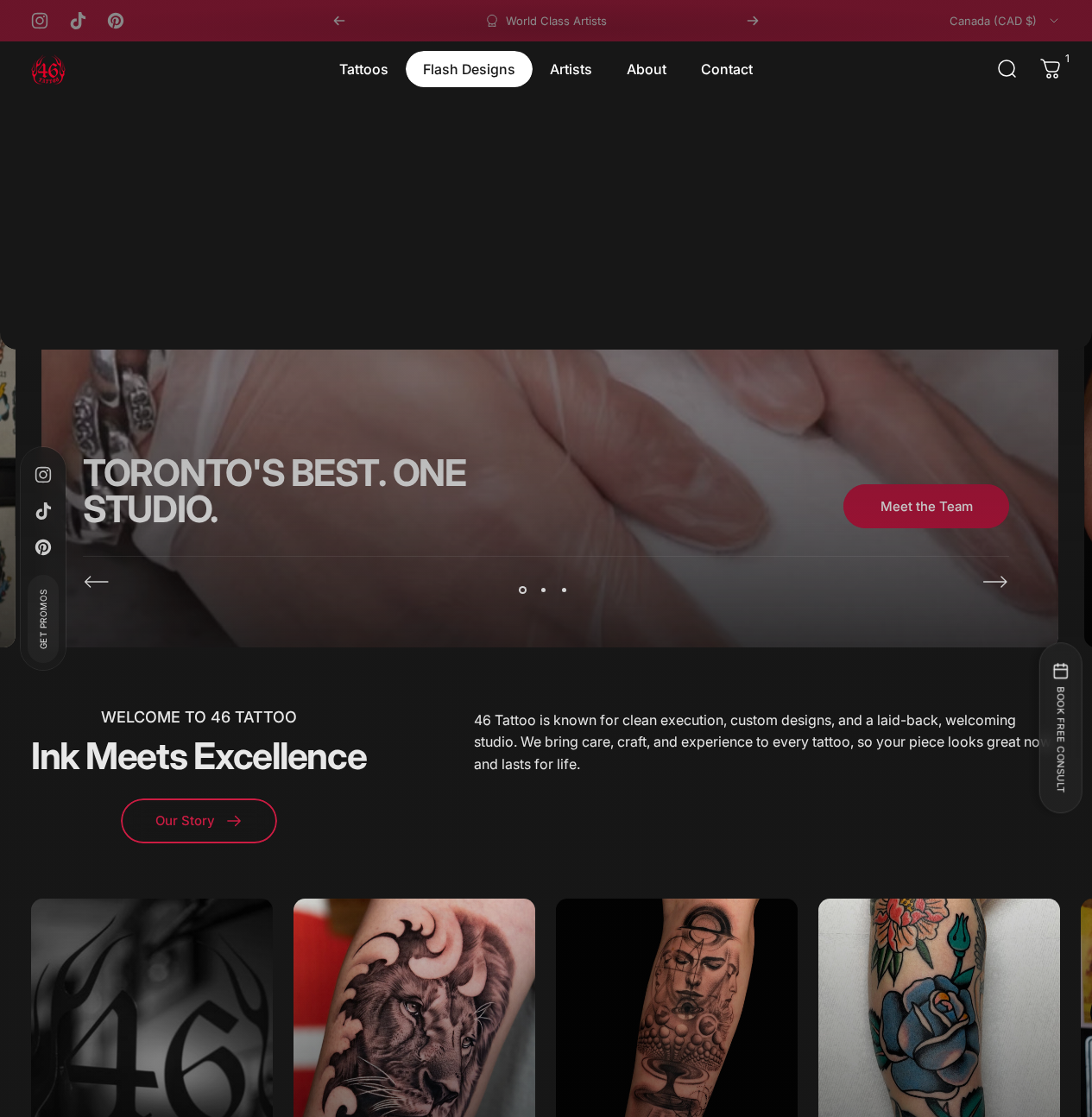
click at [493, 65] on magnet-element "Flash Designs Flash Designs" at bounding box center [469, 68] width 127 height 36
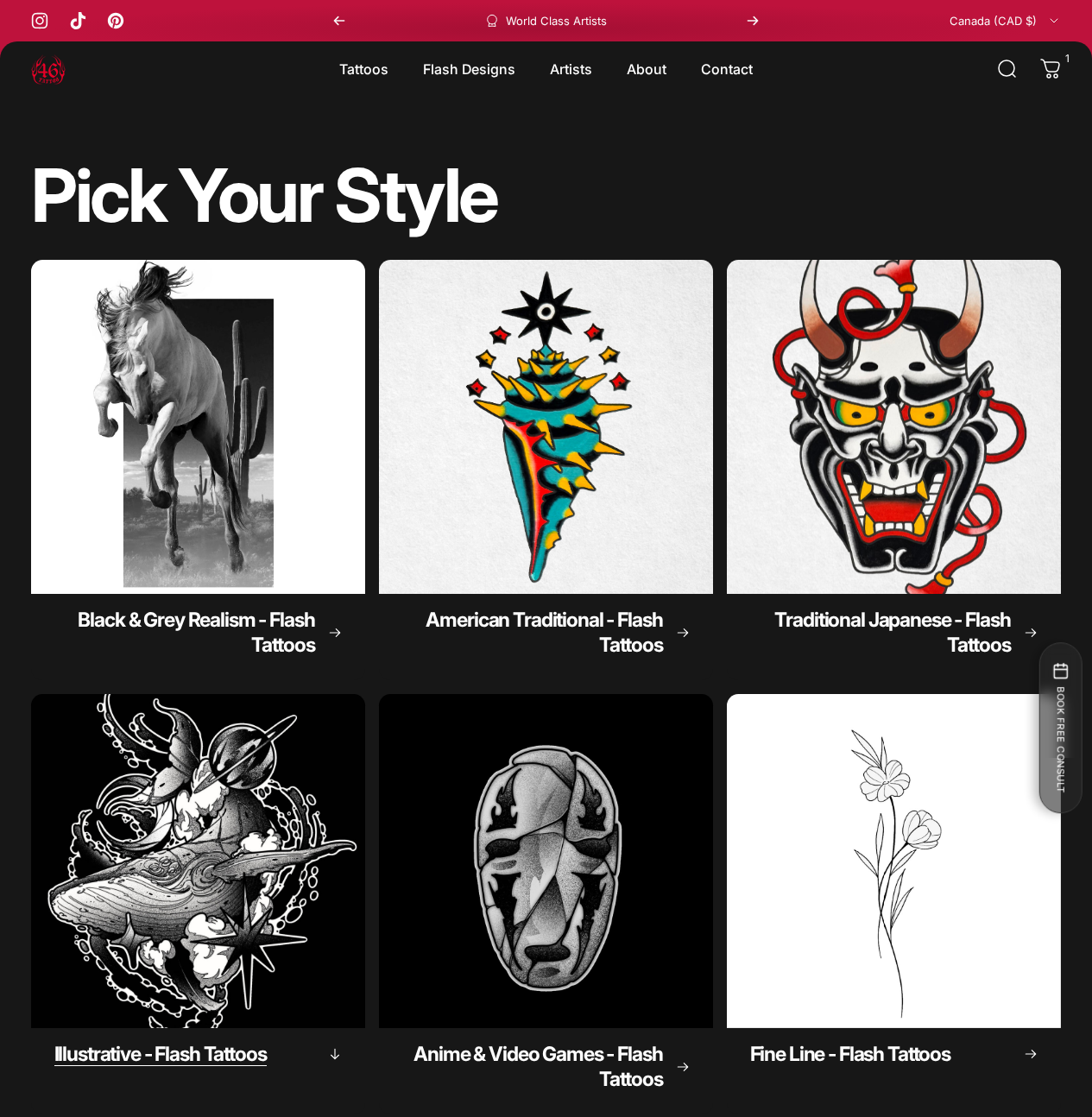
click at [372, 686] on img "Illustrative - Flash Tattoos" at bounding box center [198, 861] width 351 height 351
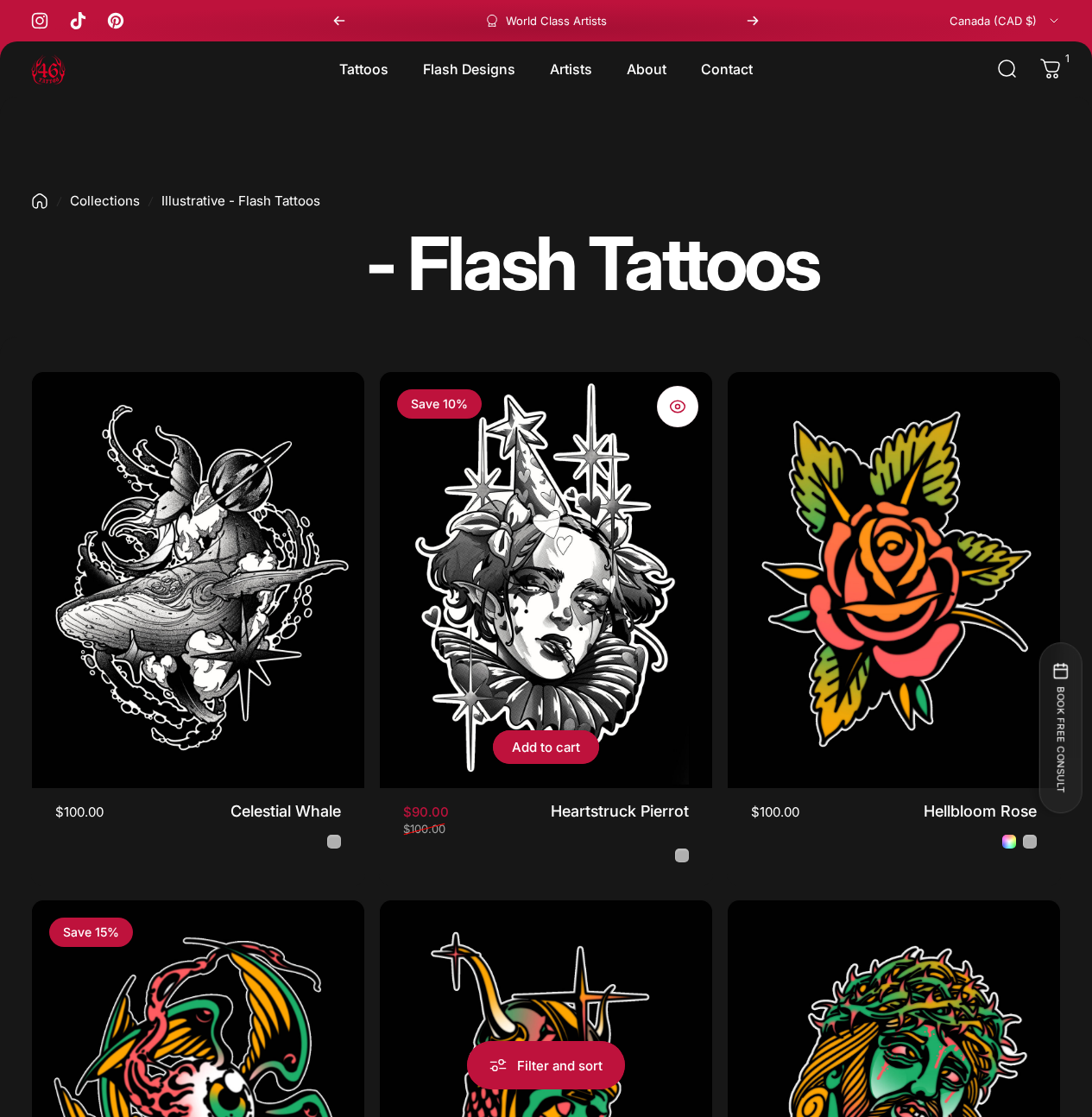
click at [462, 603] on img "Heartstruck Pierrot" at bounding box center [546, 580] width 349 height 436
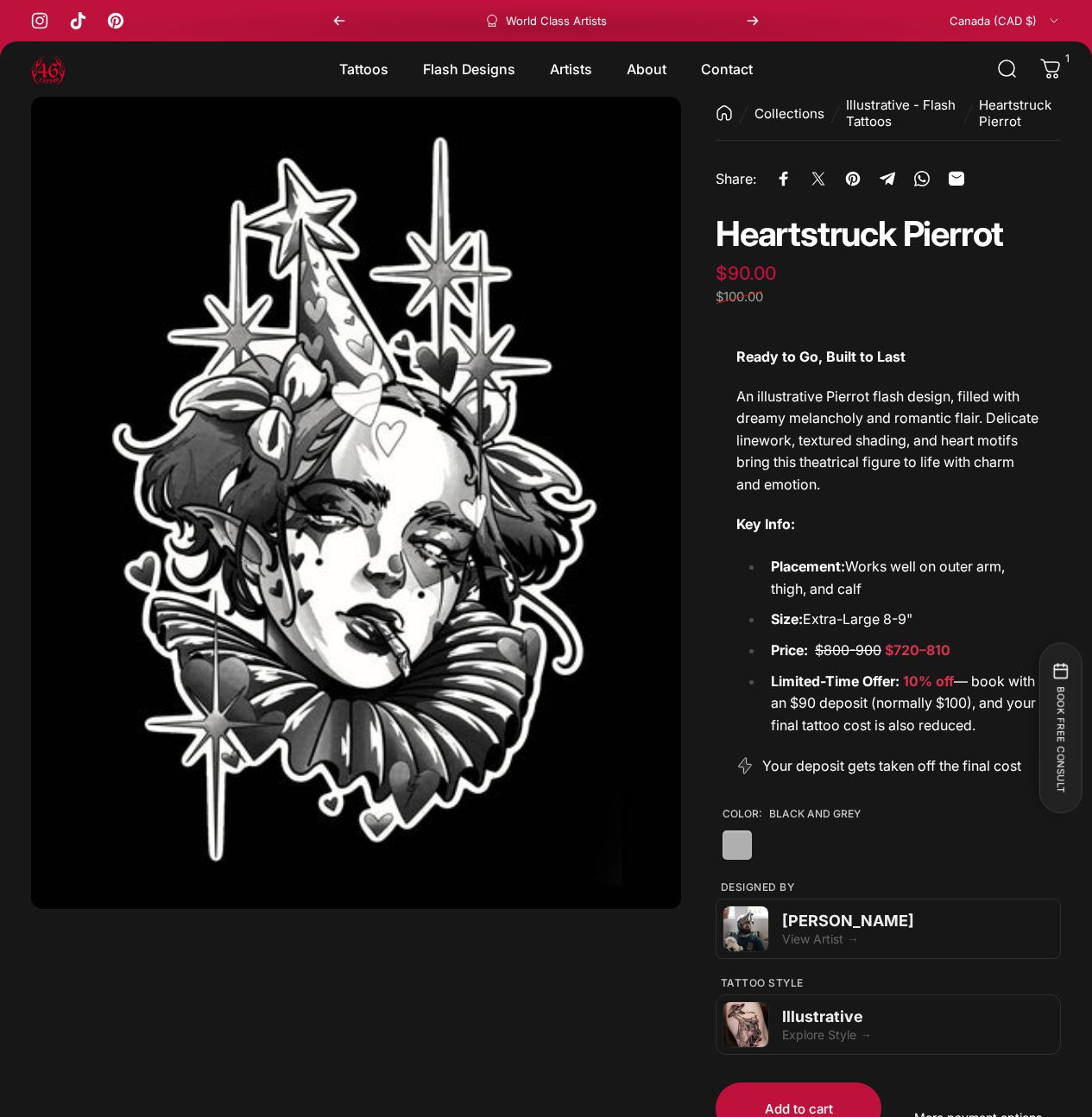
click at [333, 431] on button "Open media 1 in modal" at bounding box center [356, 502] width 650 height 813
